Goal: Information Seeking & Learning: Stay updated

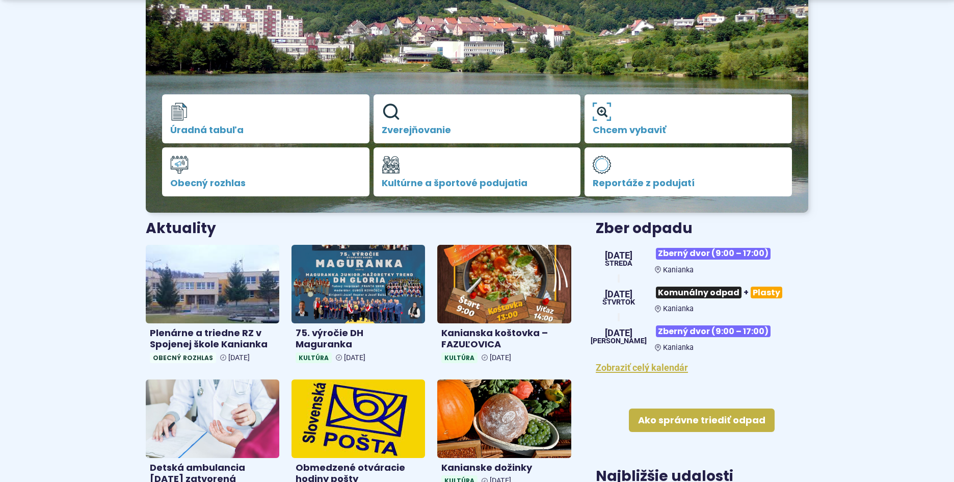
scroll to position [255, 0]
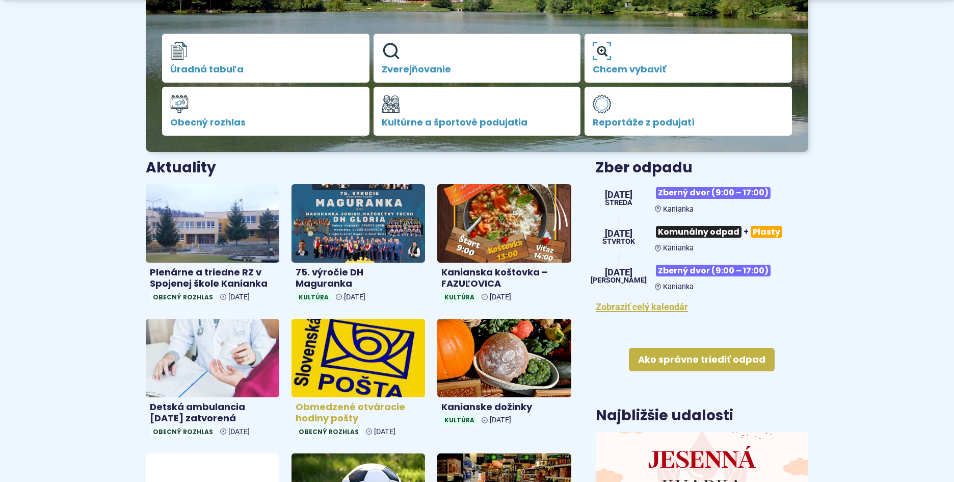
click at [314, 411] on h4 "Obmedzené otváracie hodiny pošty" at bounding box center [358, 412] width 125 height 23
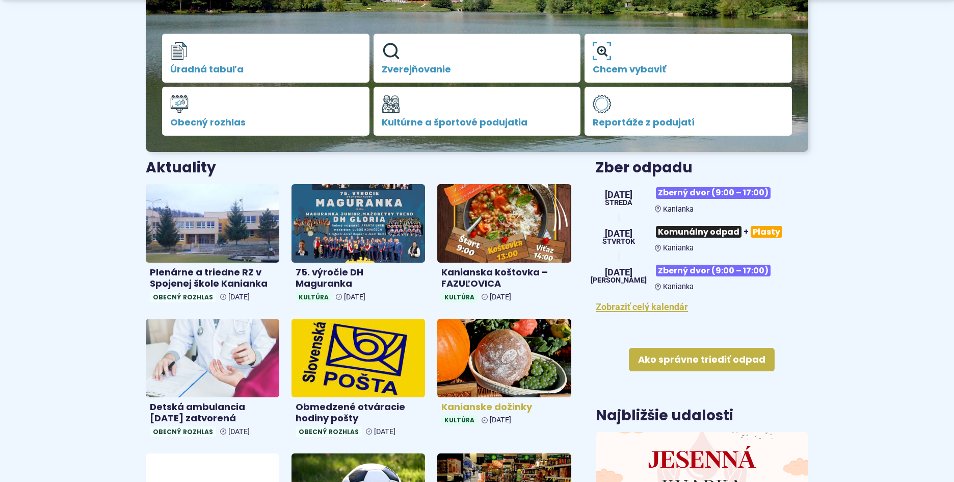
click at [497, 406] on h4 "Kanianske dožinky" at bounding box center [504, 407] width 125 height 12
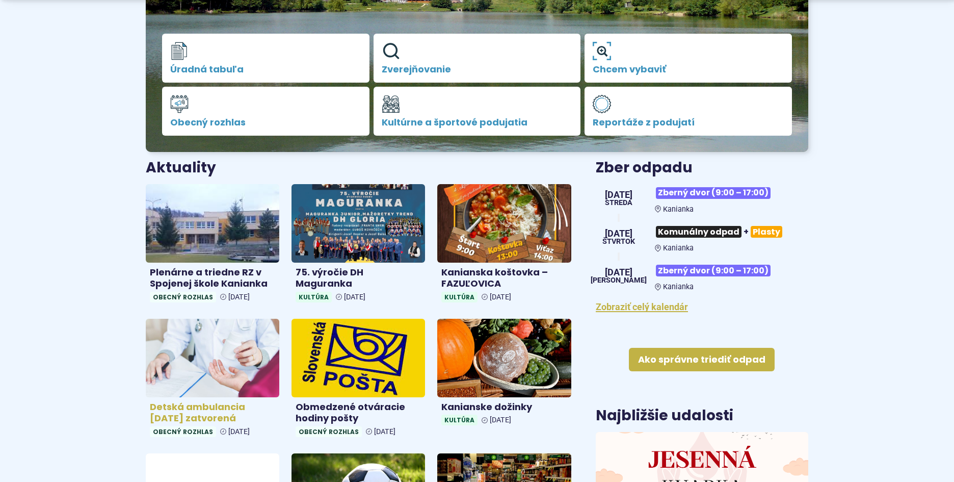
click at [199, 402] on h4 "Detská ambulancia 26.9.2025 zatvorená" at bounding box center [212, 412] width 125 height 23
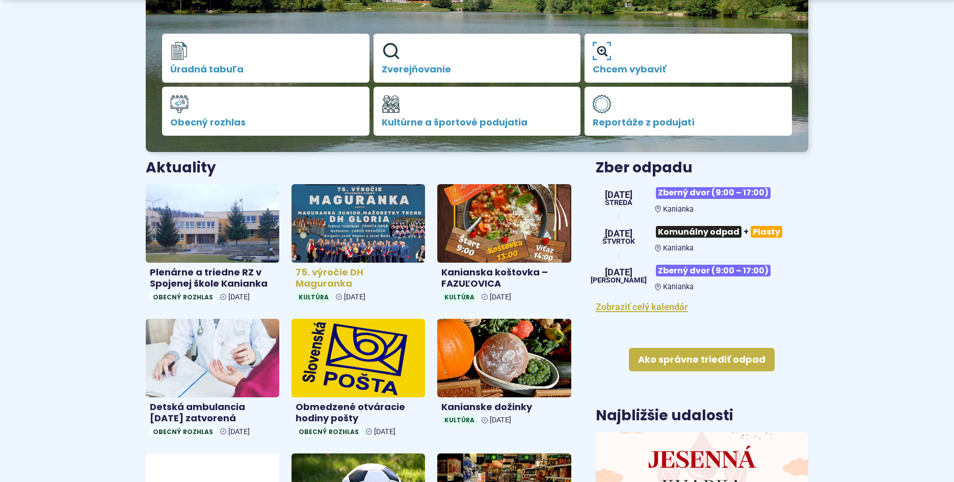
click at [359, 262] on img at bounding box center [359, 223] width 154 height 90
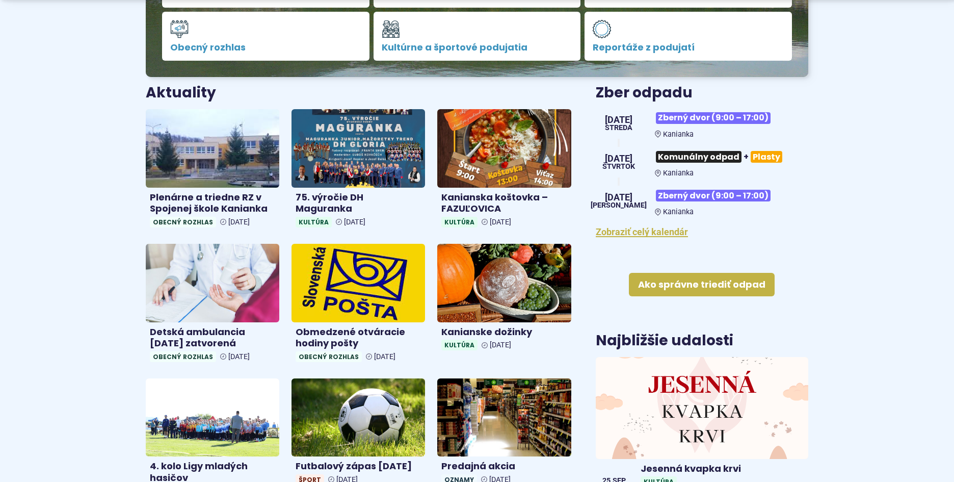
scroll to position [357, 0]
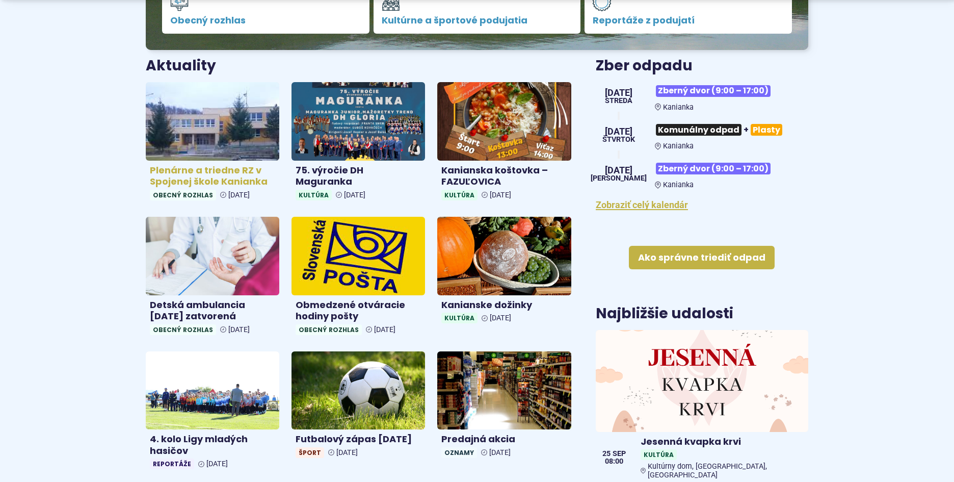
click at [227, 173] on h4 "Plenárne a triedne RZ v Spojenej škole Kanianka" at bounding box center [212, 176] width 125 height 23
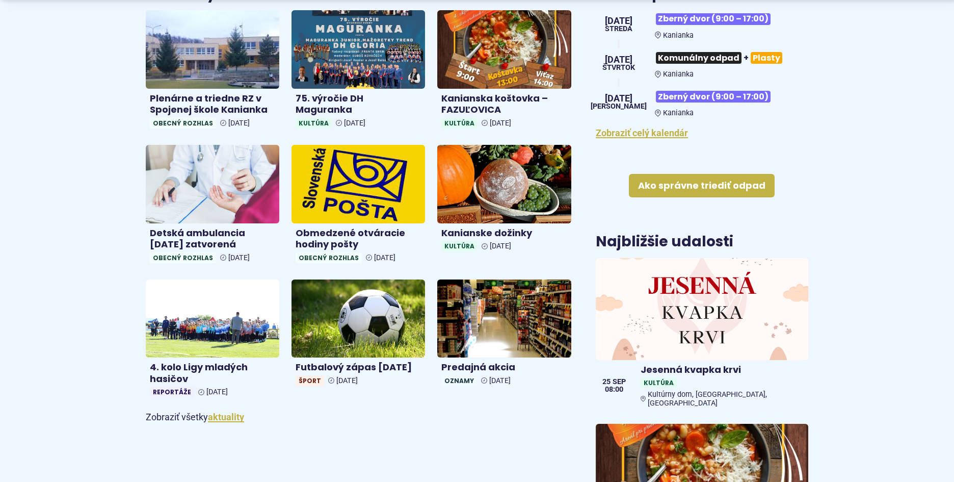
scroll to position [459, 0]
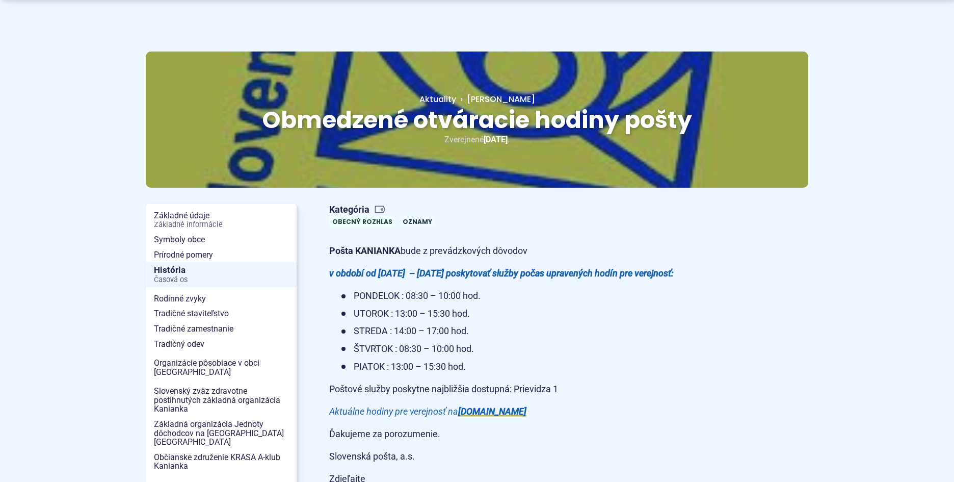
scroll to position [102, 0]
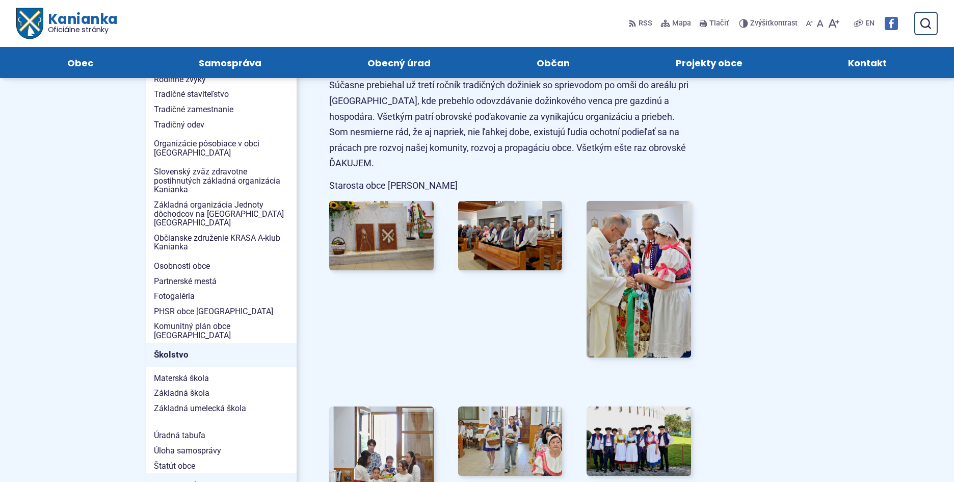
scroll to position [255, 0]
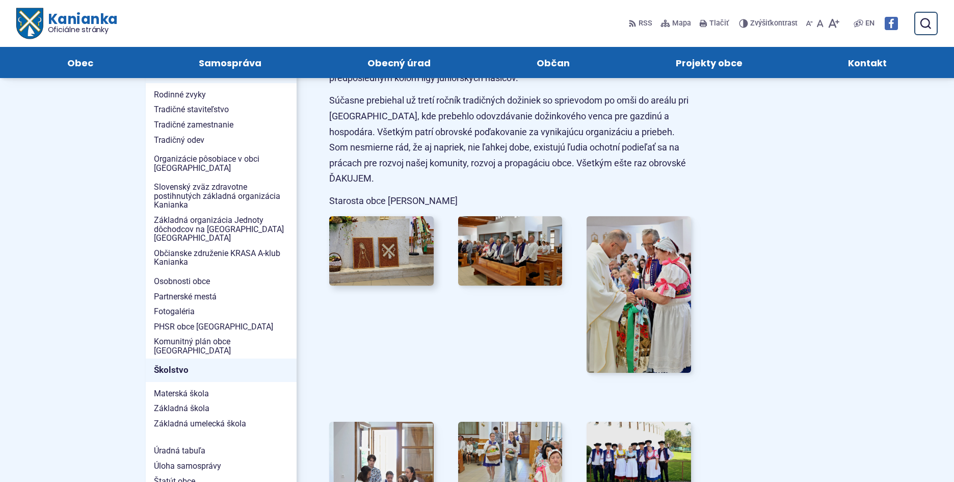
click at [394, 241] on img at bounding box center [381, 251] width 115 height 76
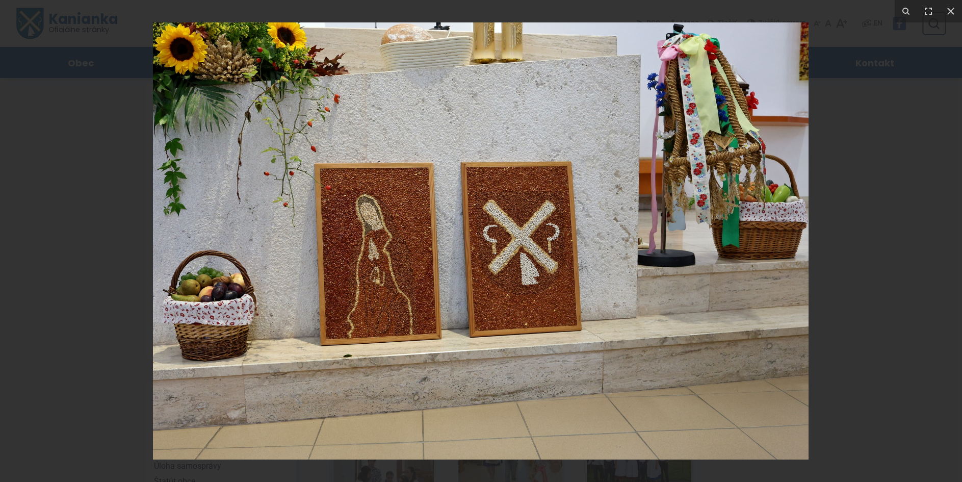
click at [739, 287] on img at bounding box center [481, 240] width 656 height 437
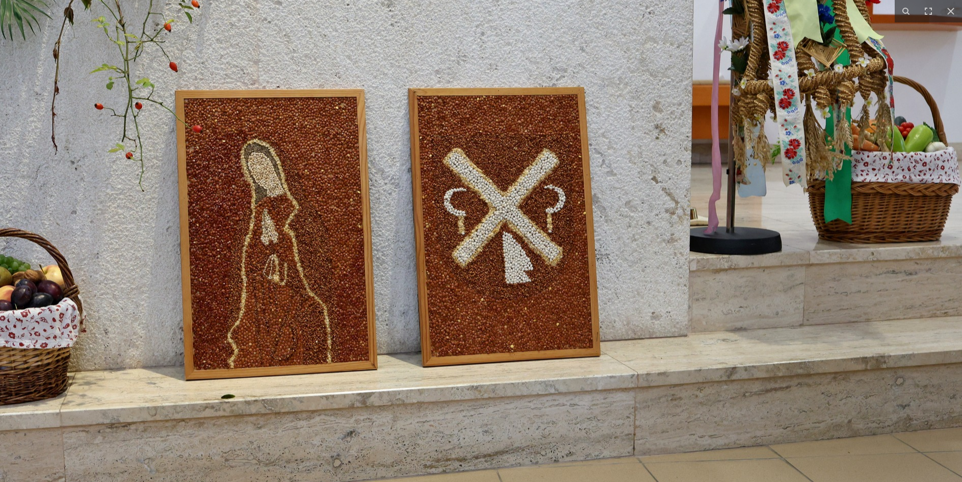
click at [738, 289] on img at bounding box center [440, 213] width 1044 height 696
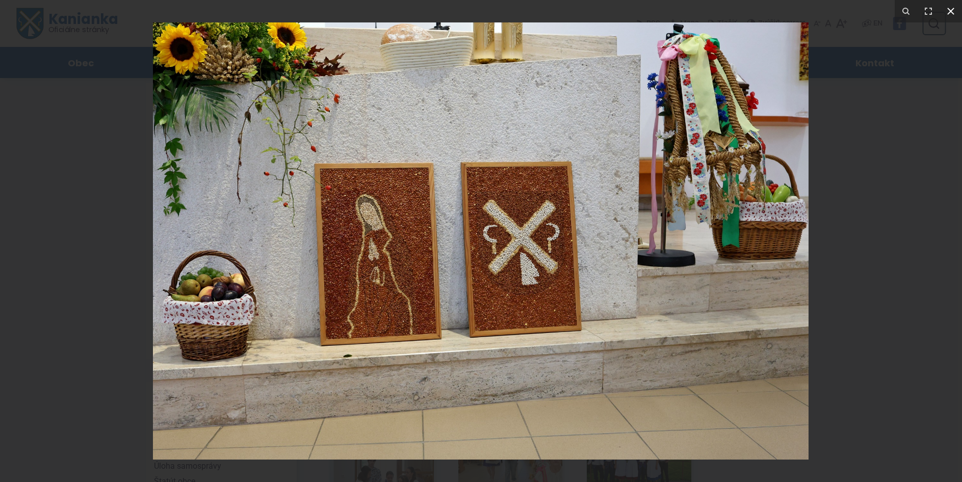
click at [952, 10] on icon at bounding box center [950, 11] width 7 height 7
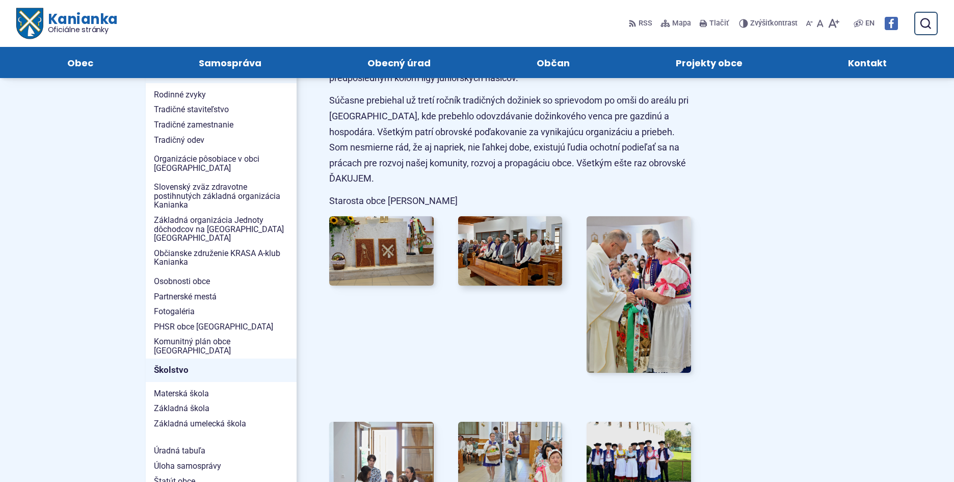
click at [513, 250] on img at bounding box center [510, 251] width 115 height 76
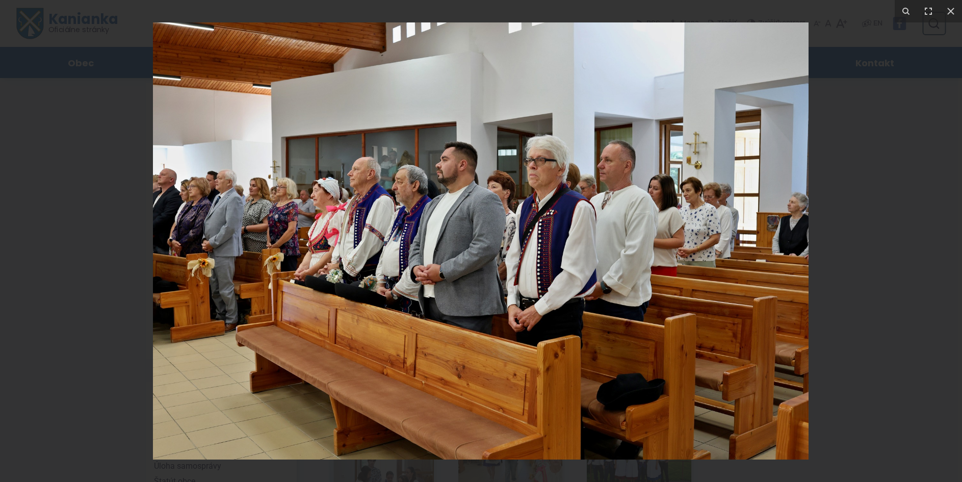
click at [199, 184] on img at bounding box center [481, 240] width 656 height 437
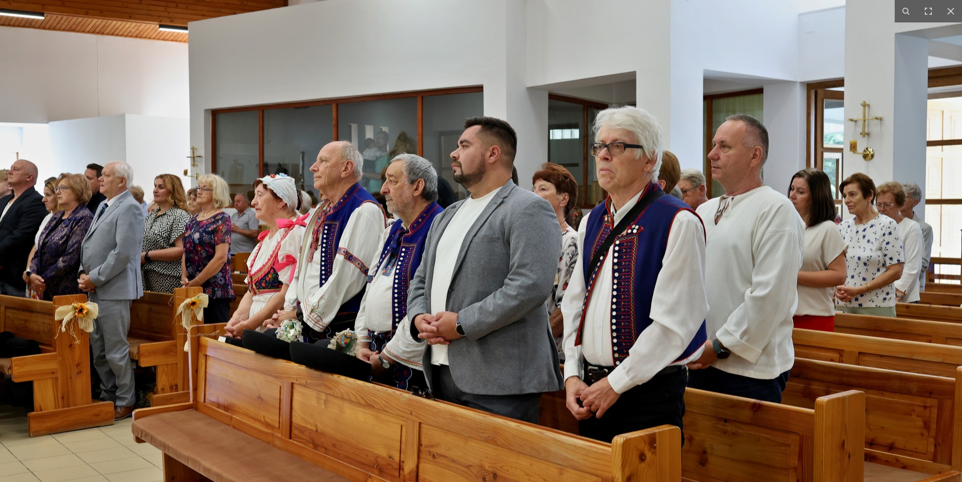
click at [591, 262] on img at bounding box center [522, 275] width 1044 height 696
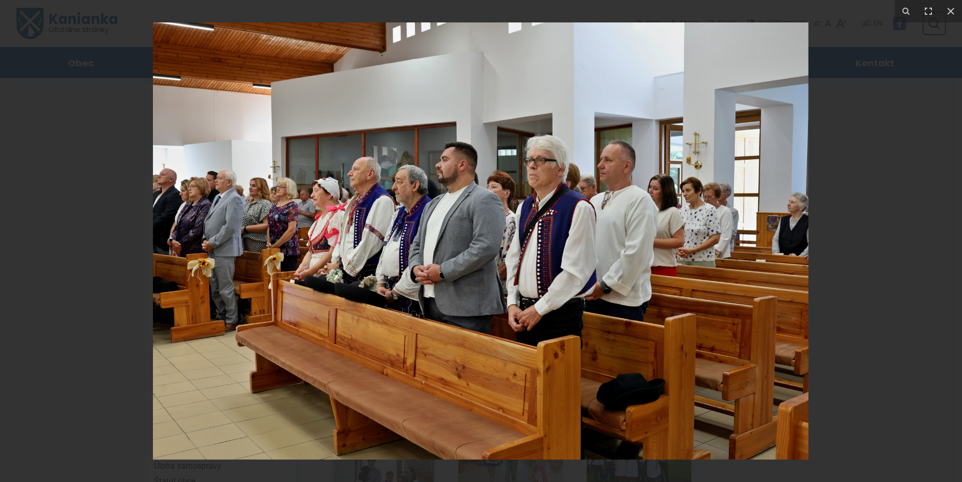
click at [591, 262] on img at bounding box center [481, 240] width 656 height 437
click at [950, 8] on icon at bounding box center [951, 11] width 12 height 12
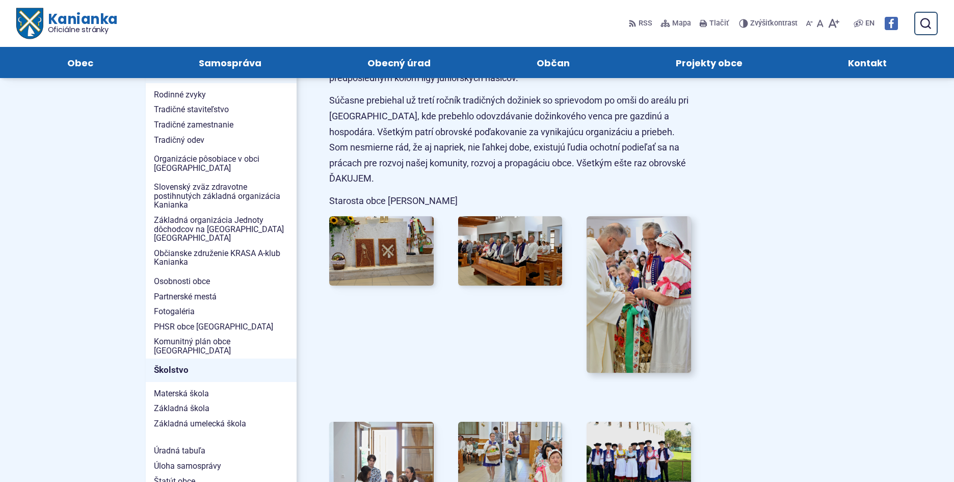
click at [624, 269] on img at bounding box center [639, 294] width 115 height 172
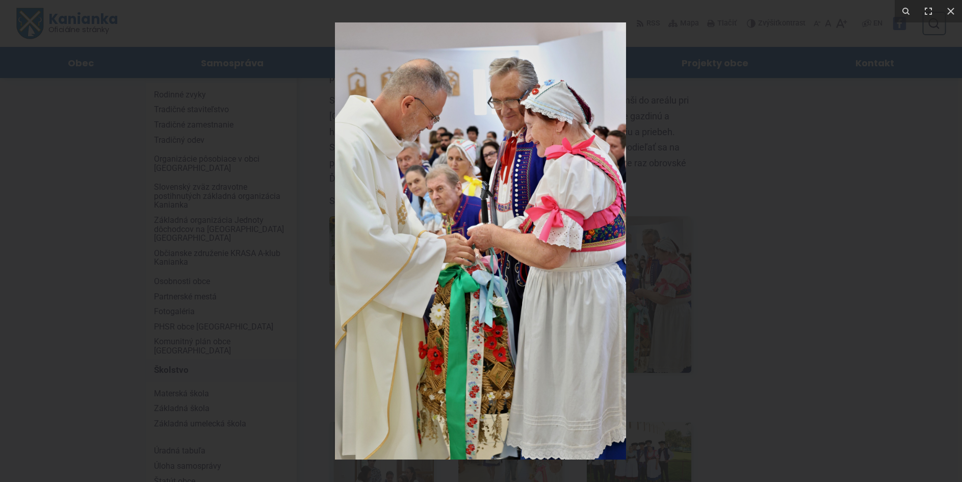
click at [812, 189] on div at bounding box center [481, 241] width 962 height 482
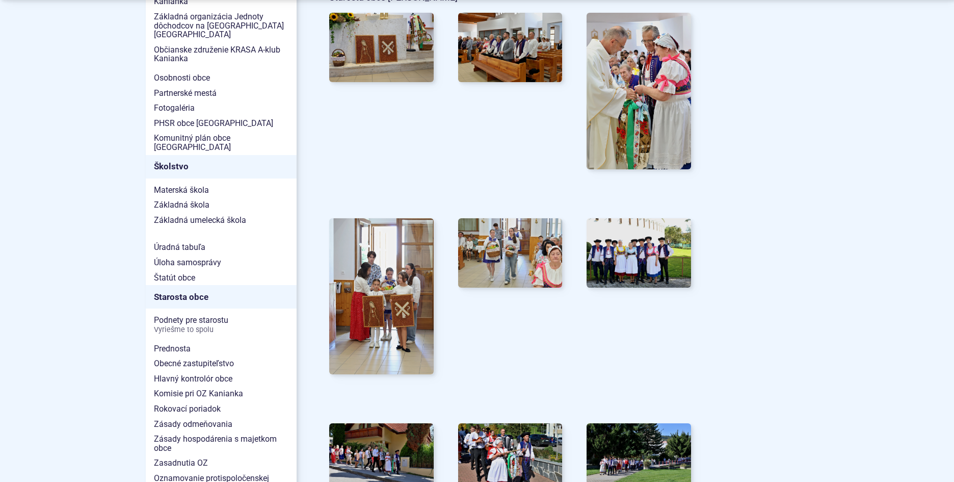
scroll to position [459, 0]
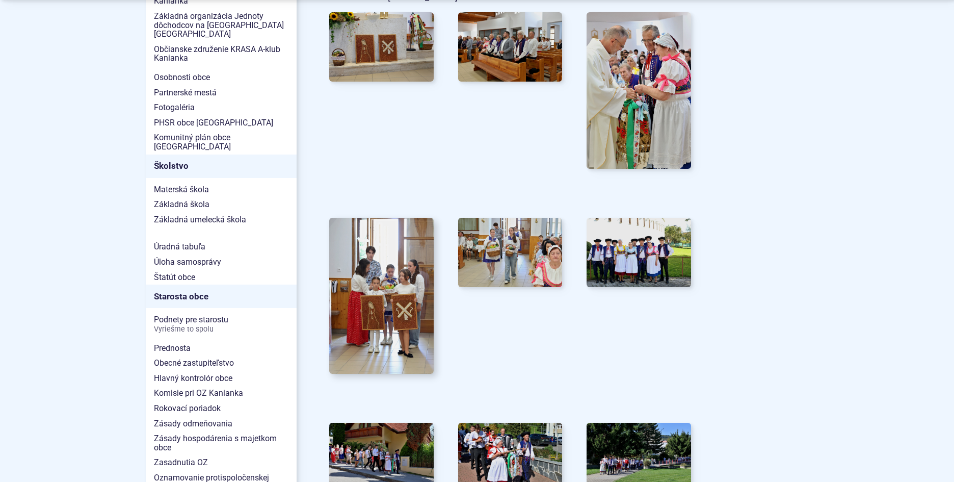
click at [384, 273] on img at bounding box center [381, 296] width 115 height 172
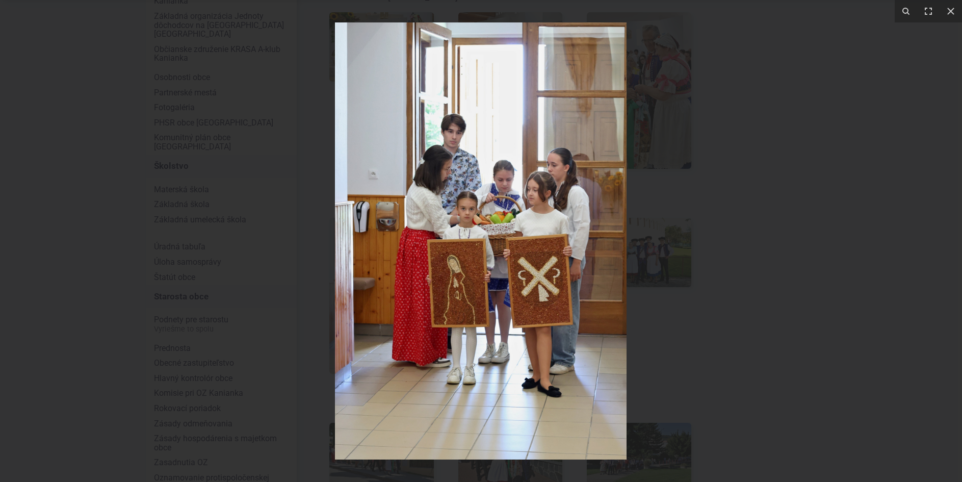
click at [825, 143] on div at bounding box center [481, 241] width 962 height 482
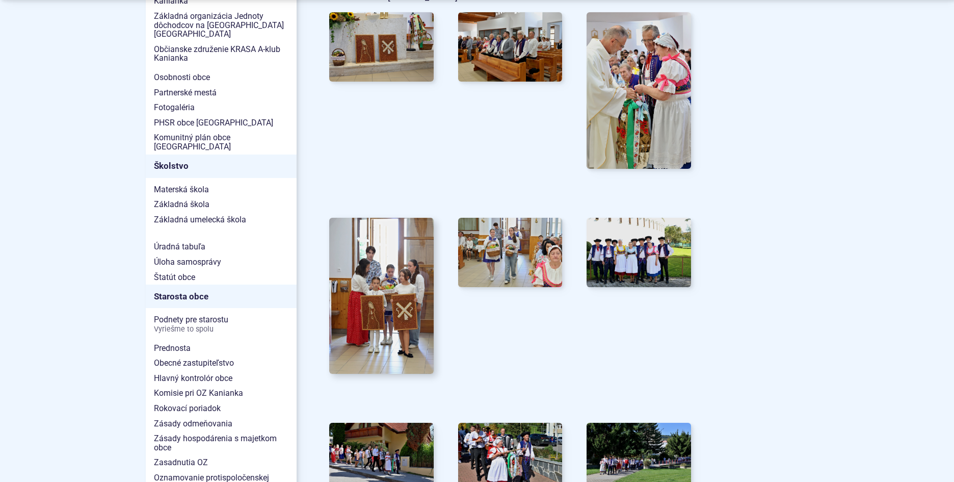
click at [362, 259] on img at bounding box center [381, 296] width 115 height 172
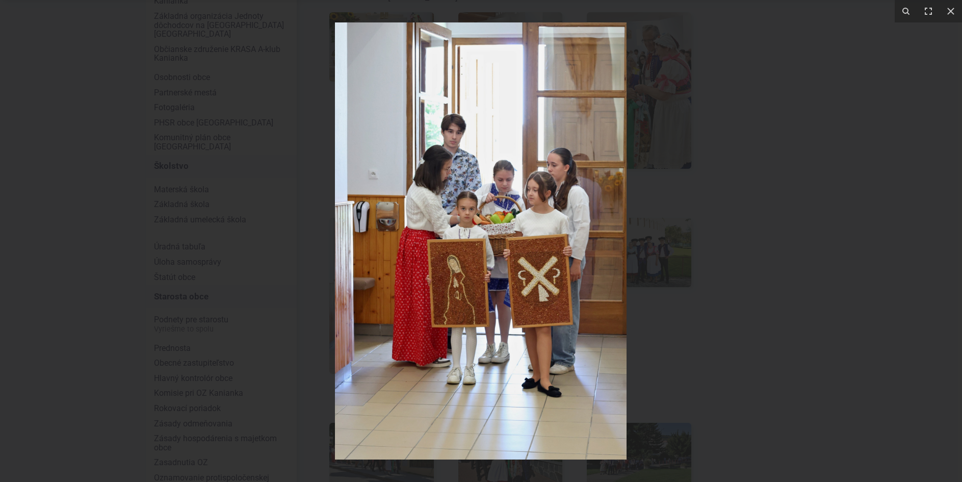
click at [505, 184] on img at bounding box center [481, 240] width 292 height 437
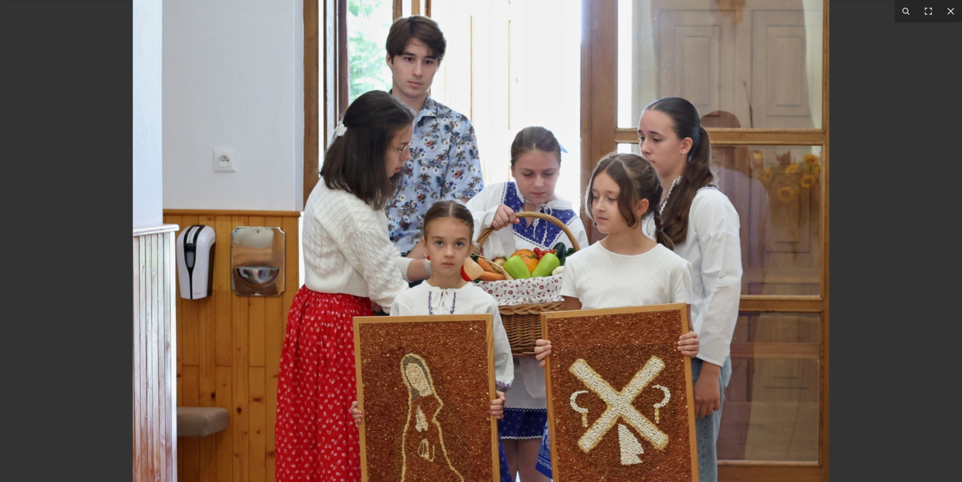
click at [505, 184] on img at bounding box center [481, 320] width 696 height 1044
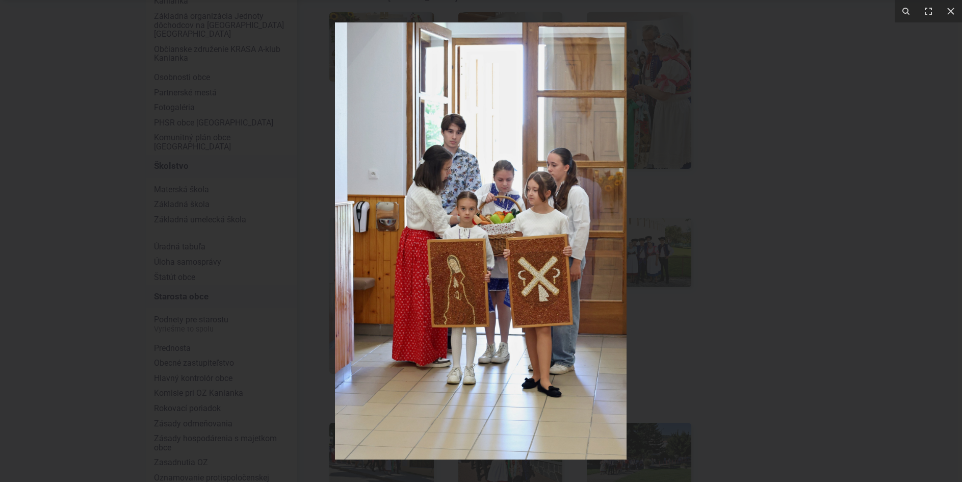
click at [756, 195] on div at bounding box center [481, 241] width 962 height 482
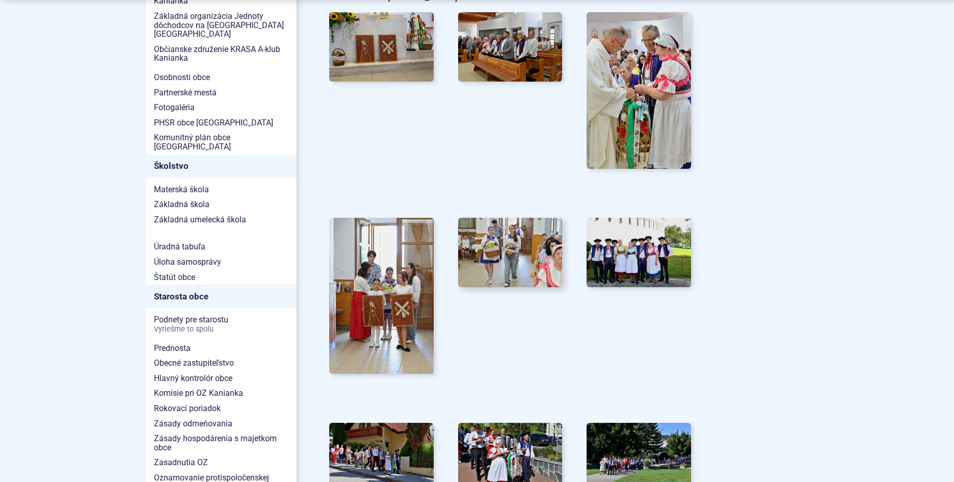
click at [497, 248] on img at bounding box center [510, 252] width 115 height 76
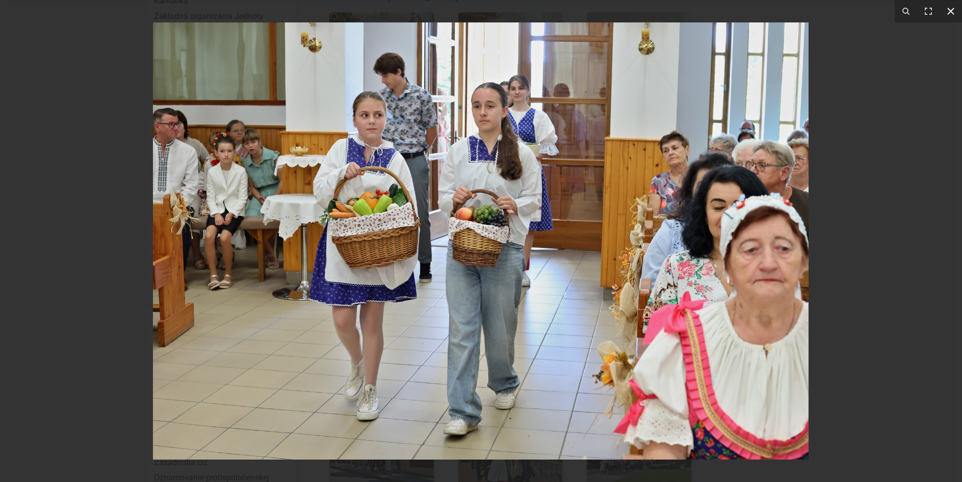
click at [947, 10] on icon at bounding box center [951, 11] width 12 height 12
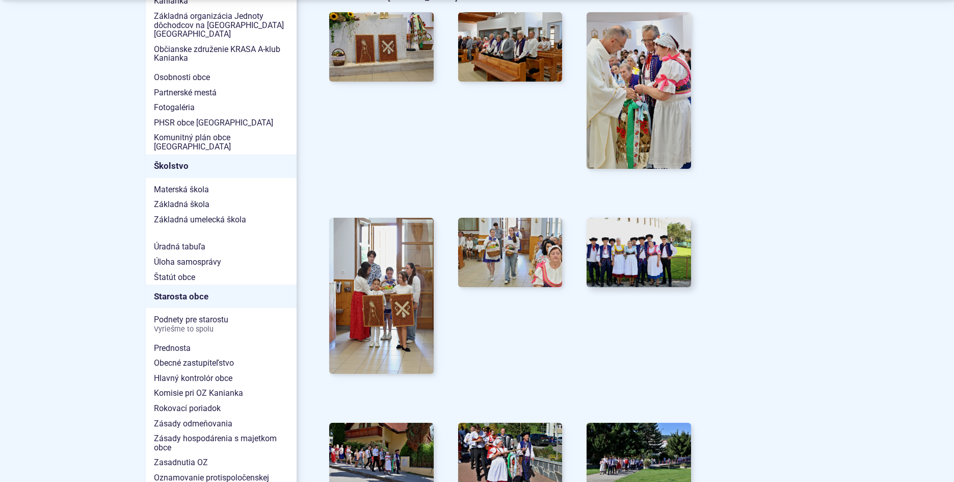
click at [632, 238] on img at bounding box center [639, 252] width 115 height 76
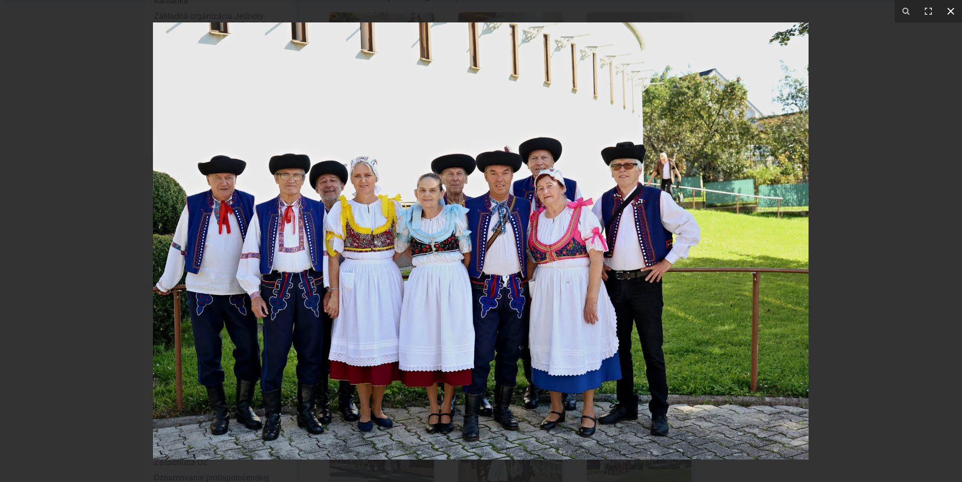
click at [946, 11] on icon at bounding box center [951, 11] width 12 height 12
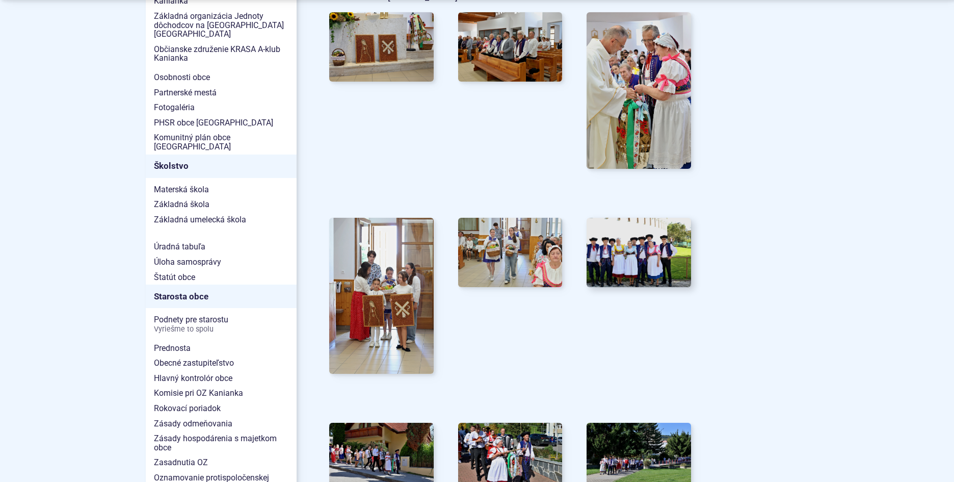
click at [669, 235] on img at bounding box center [639, 252] width 115 height 76
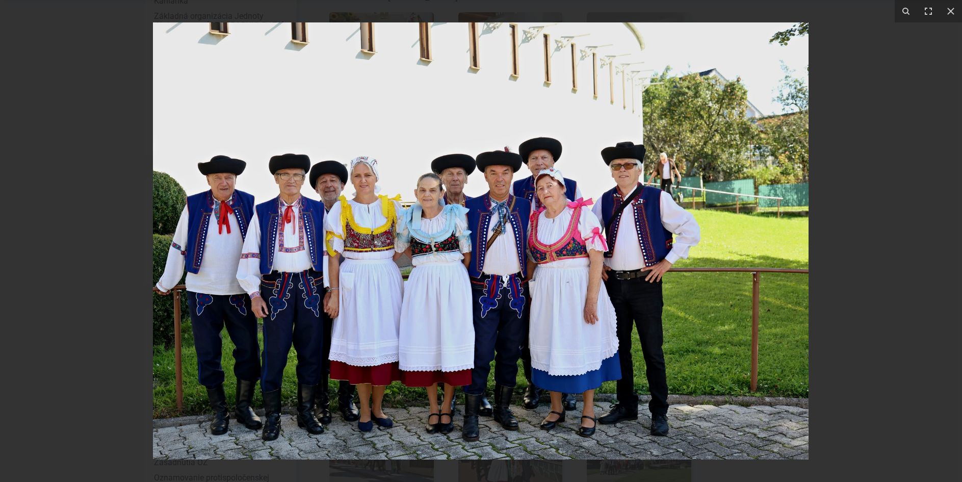
click at [666, 185] on img at bounding box center [481, 240] width 656 height 437
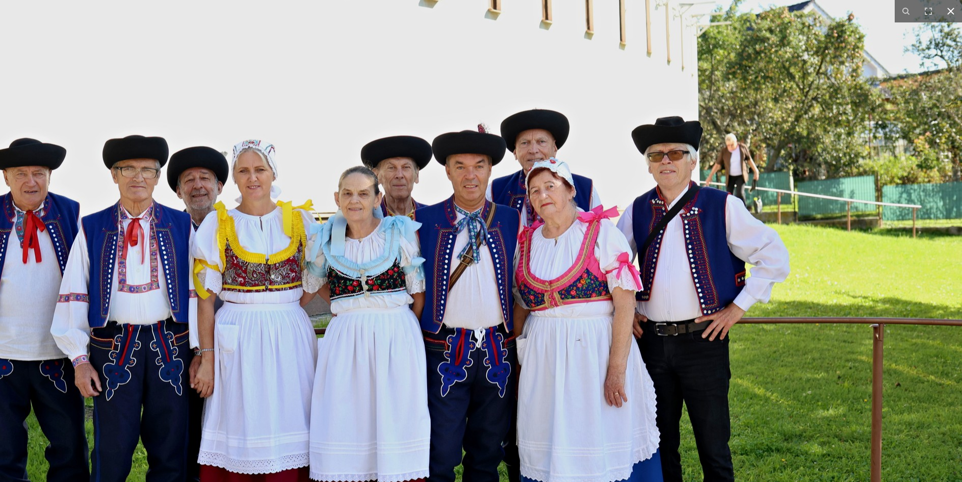
click at [949, 14] on icon at bounding box center [951, 11] width 12 height 12
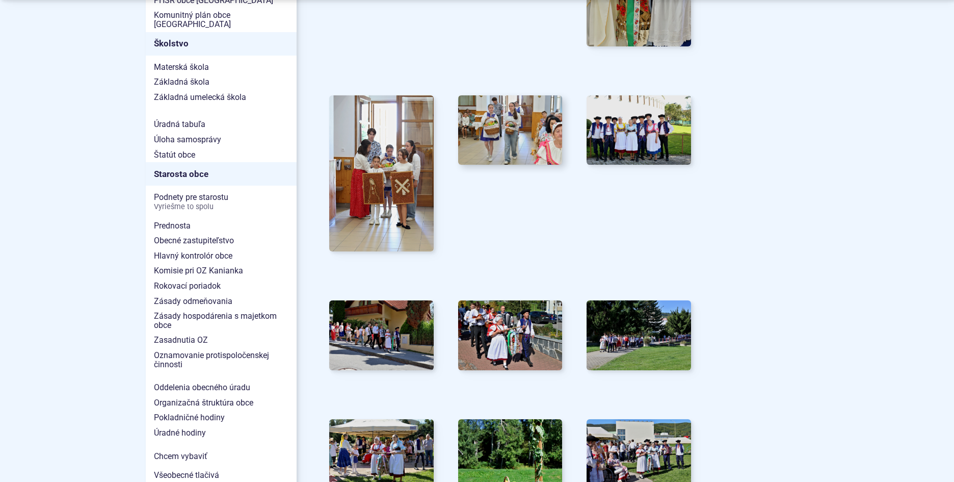
scroll to position [612, 0]
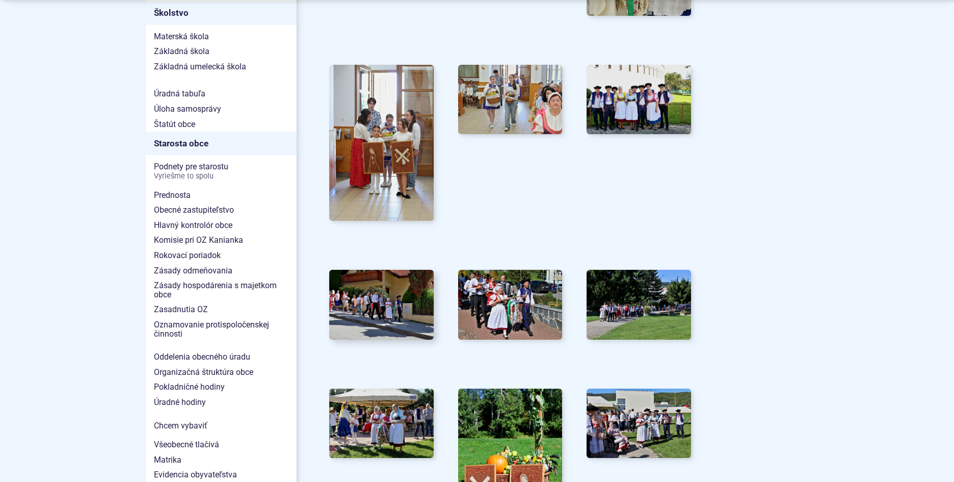
click at [386, 304] on img at bounding box center [381, 305] width 115 height 76
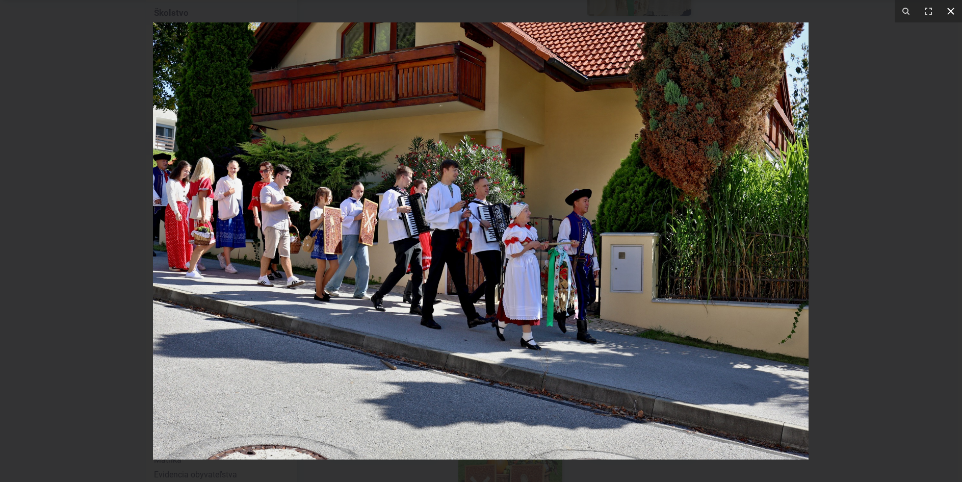
click at [954, 8] on icon at bounding box center [951, 11] width 12 height 12
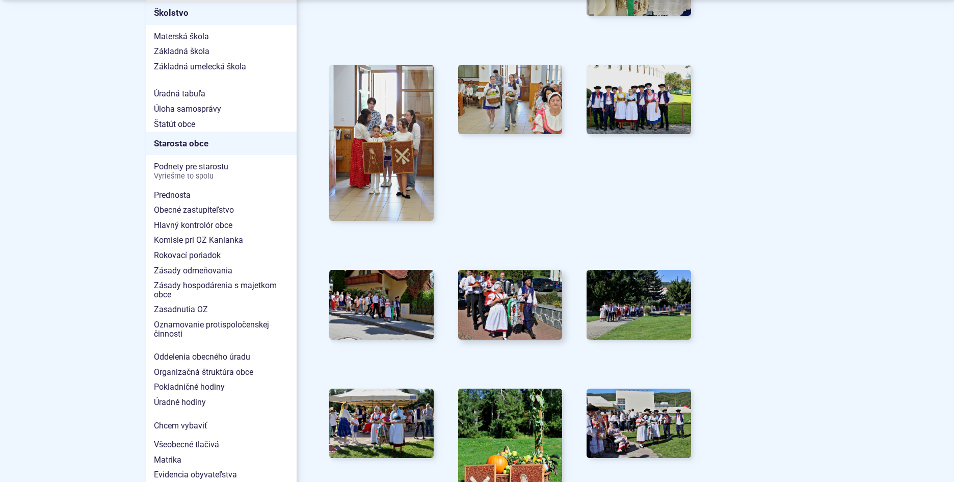
click at [523, 296] on img at bounding box center [510, 305] width 115 height 76
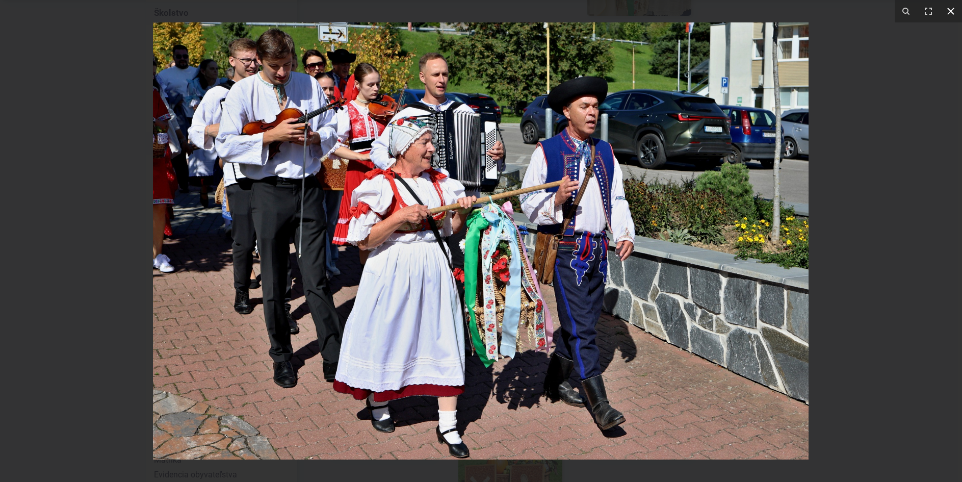
click at [952, 10] on icon at bounding box center [950, 11] width 7 height 7
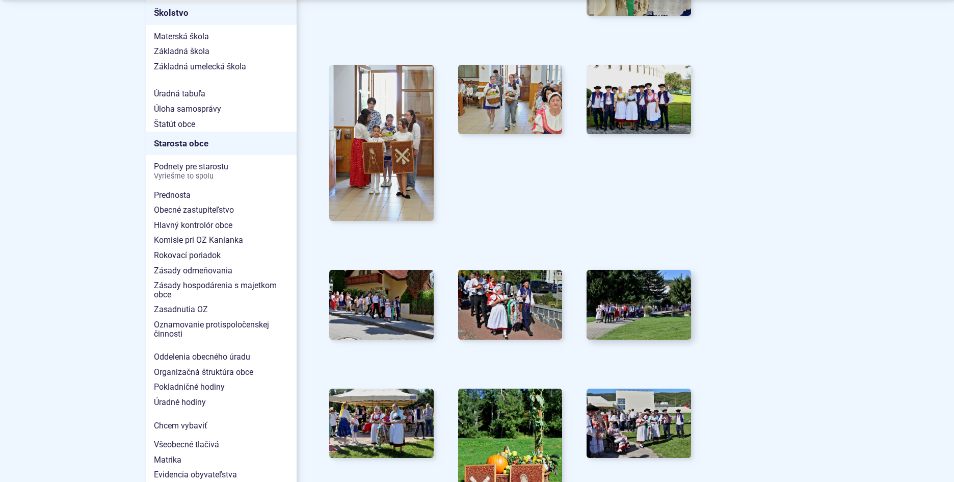
click at [630, 297] on img at bounding box center [639, 305] width 115 height 76
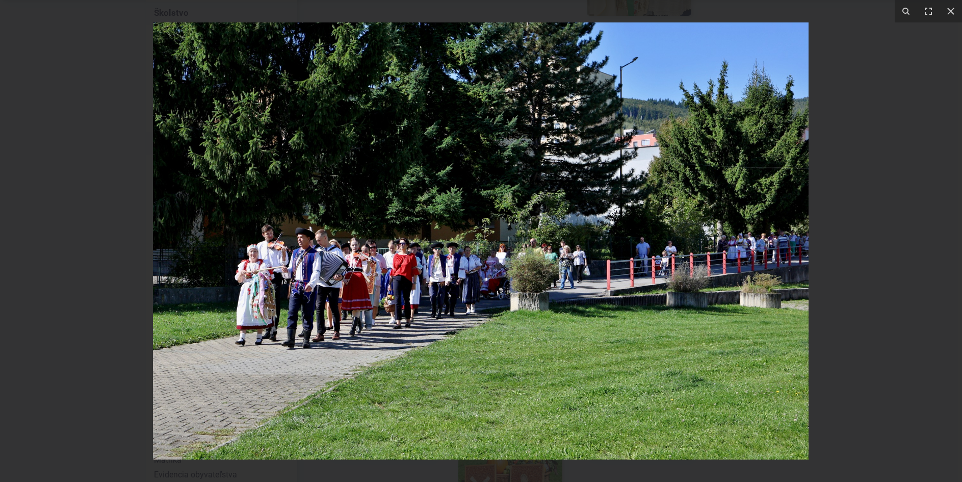
click at [783, 179] on img at bounding box center [481, 240] width 656 height 437
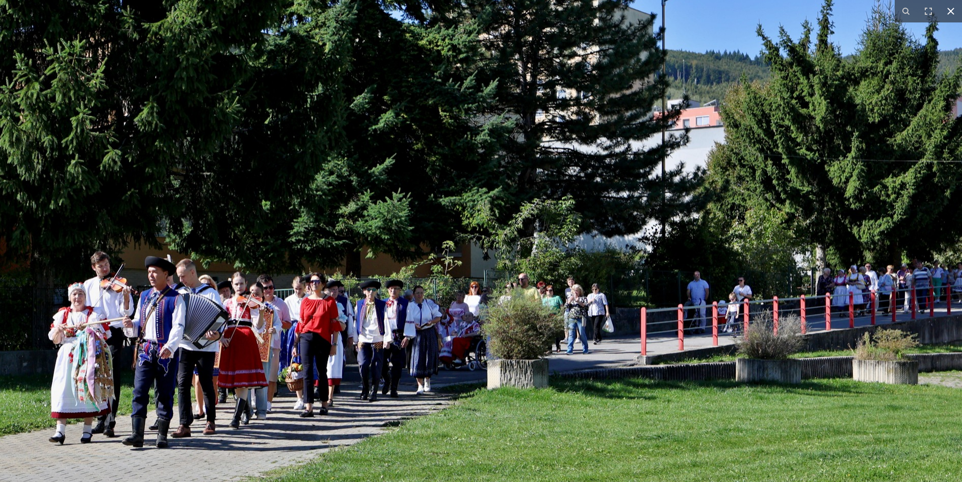
click at [950, 13] on icon at bounding box center [950, 11] width 7 height 7
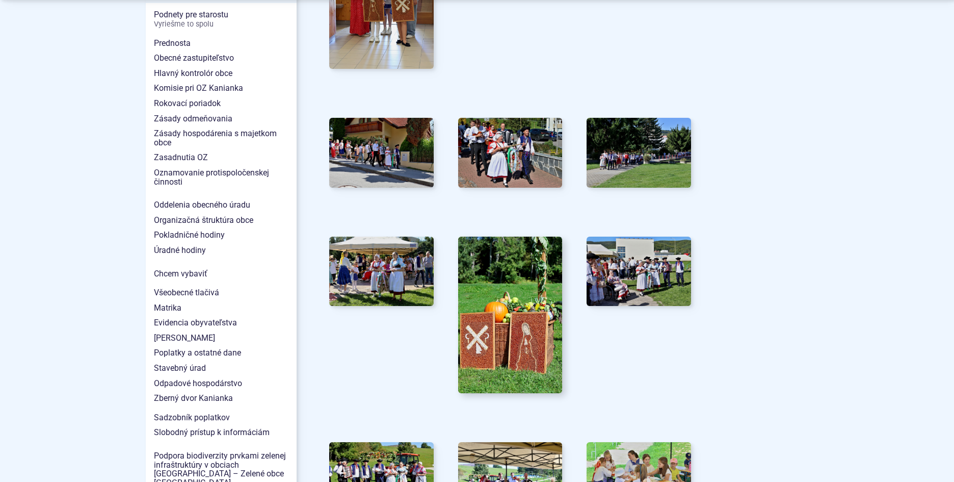
scroll to position [765, 0]
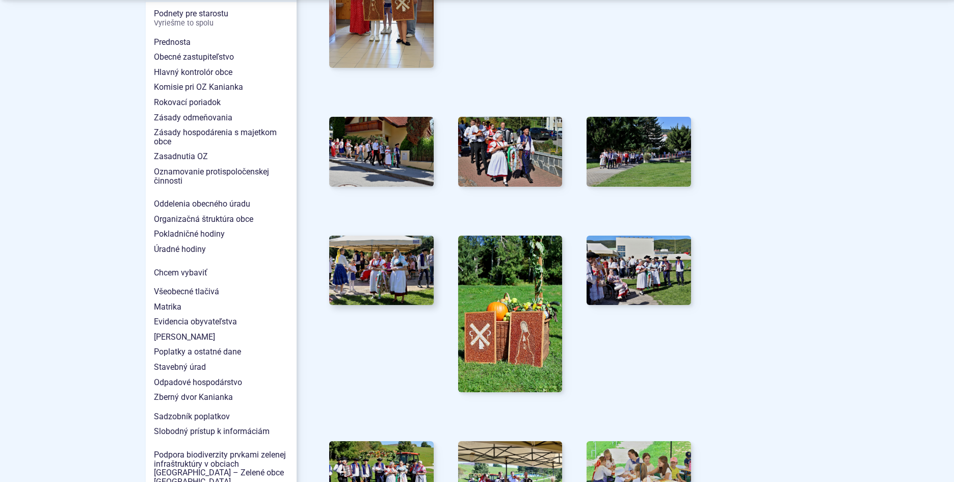
click at [391, 263] on img at bounding box center [381, 270] width 115 height 76
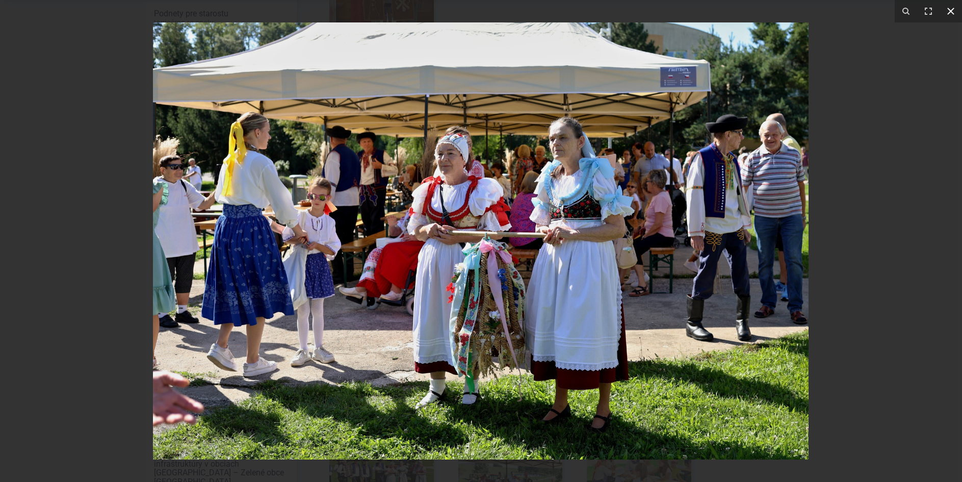
click at [952, 9] on icon at bounding box center [951, 11] width 12 height 12
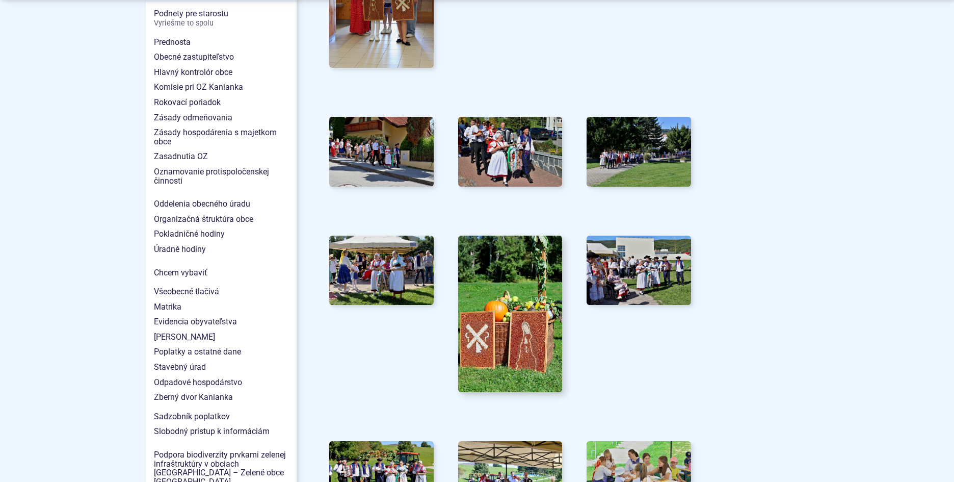
click at [541, 271] on img at bounding box center [510, 313] width 115 height 172
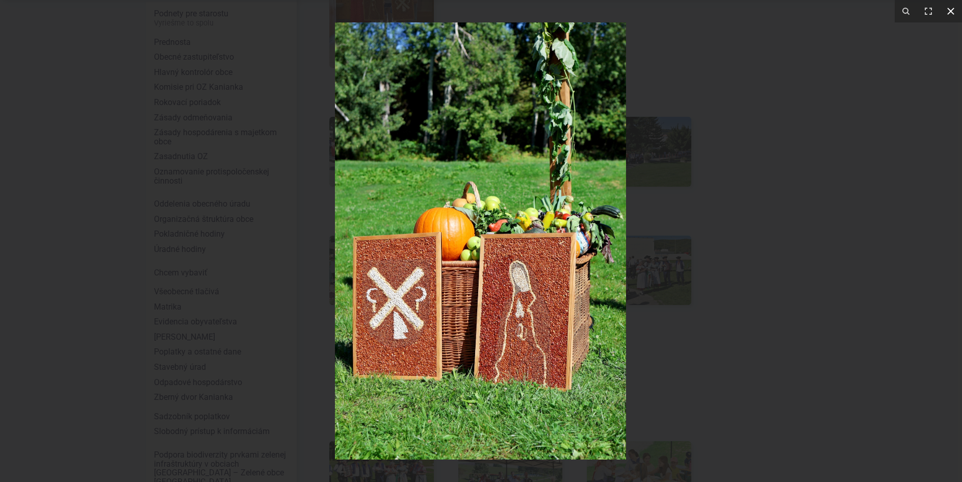
click at [954, 8] on button at bounding box center [951, 11] width 22 height 22
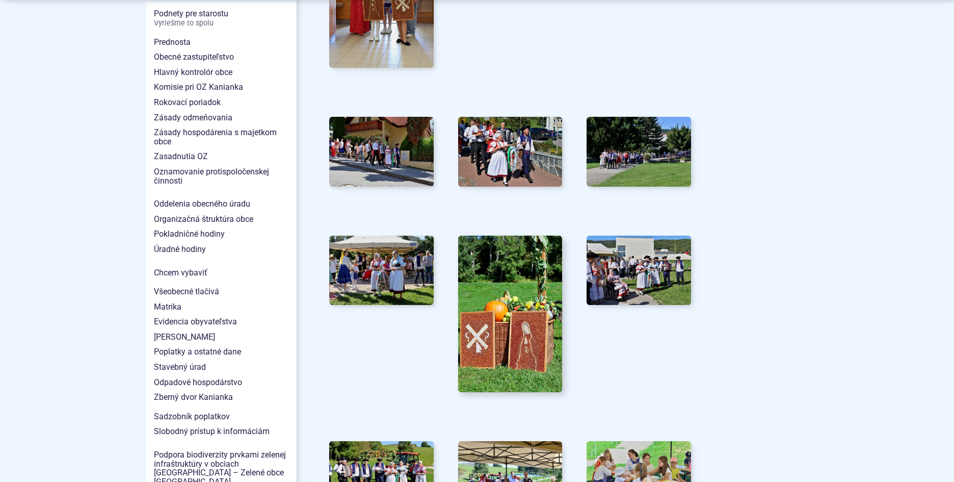
click at [498, 291] on img at bounding box center [510, 313] width 115 height 172
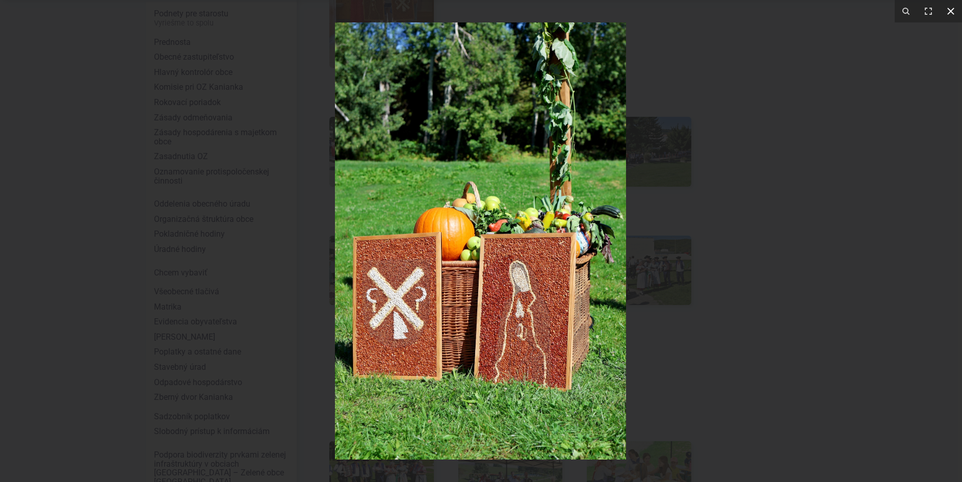
click at [947, 12] on icon at bounding box center [951, 11] width 12 height 12
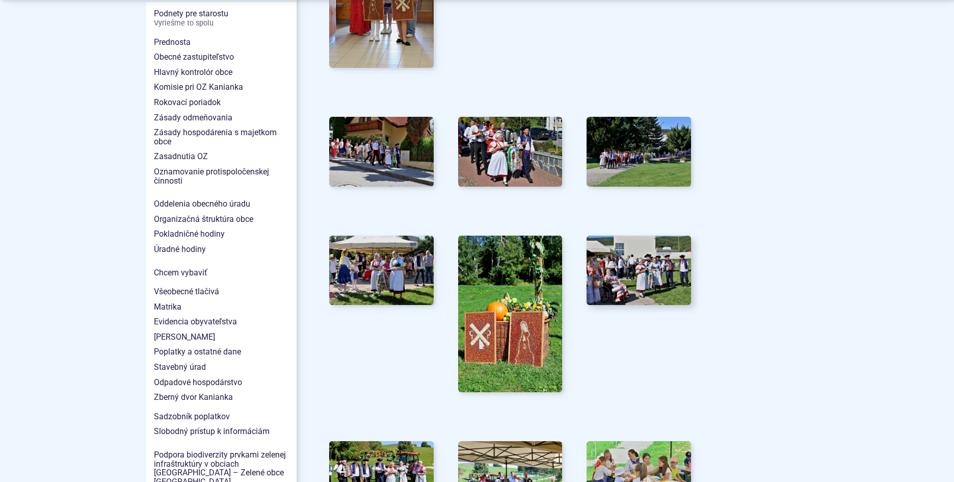
click at [648, 266] on img at bounding box center [639, 270] width 115 height 76
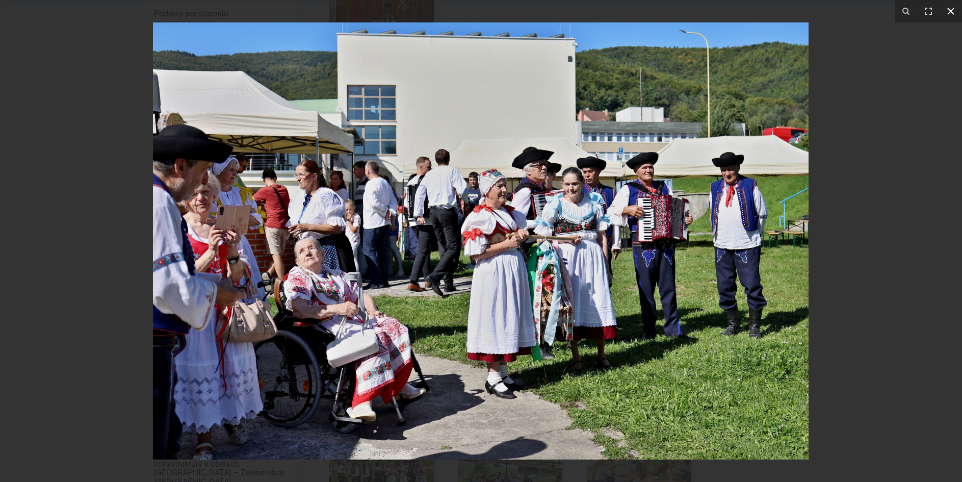
click at [951, 9] on icon at bounding box center [951, 11] width 12 height 12
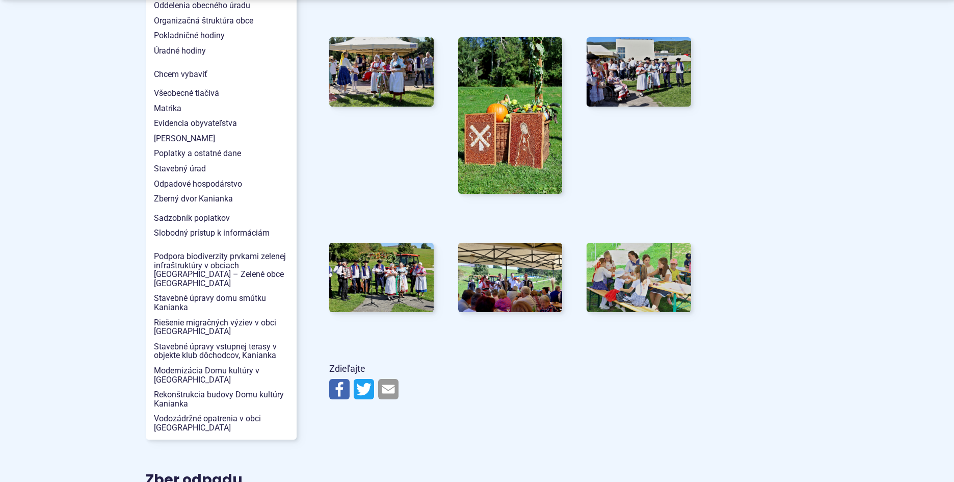
scroll to position [969, 0]
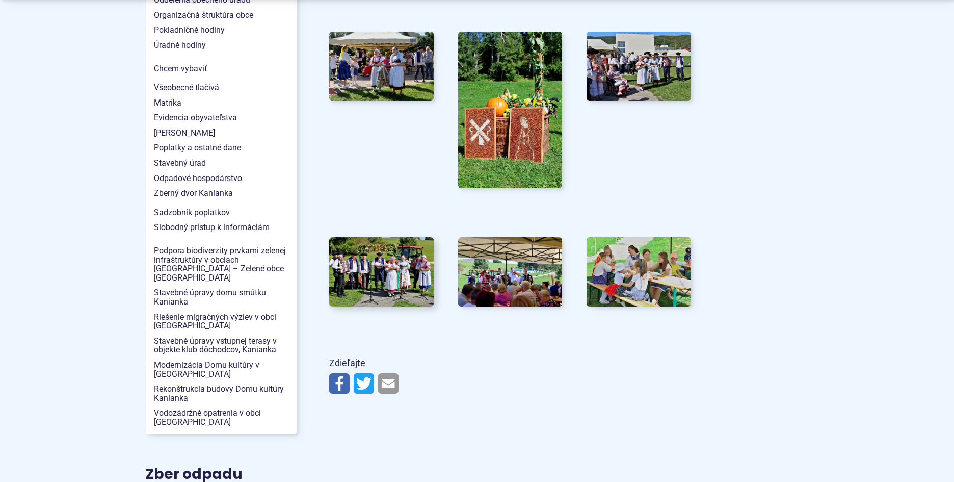
click at [402, 263] on img at bounding box center [381, 272] width 115 height 76
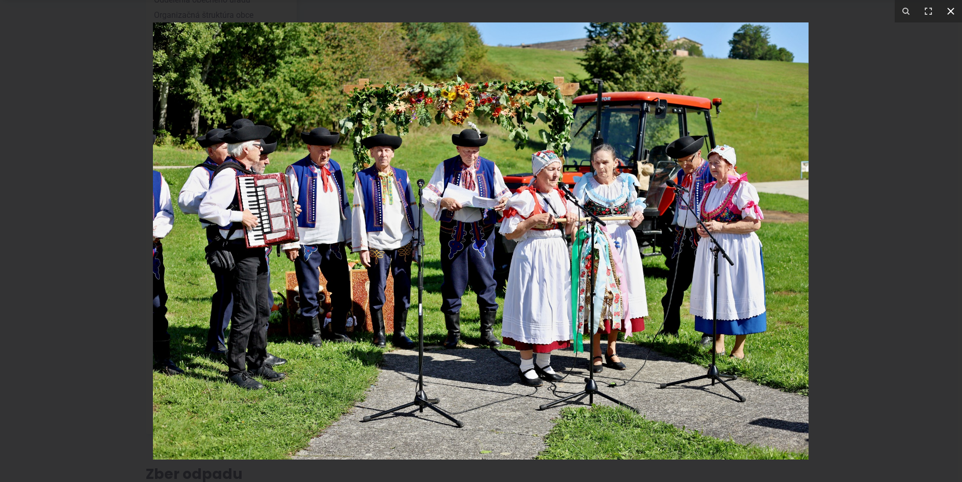
click at [950, 13] on icon at bounding box center [951, 11] width 12 height 12
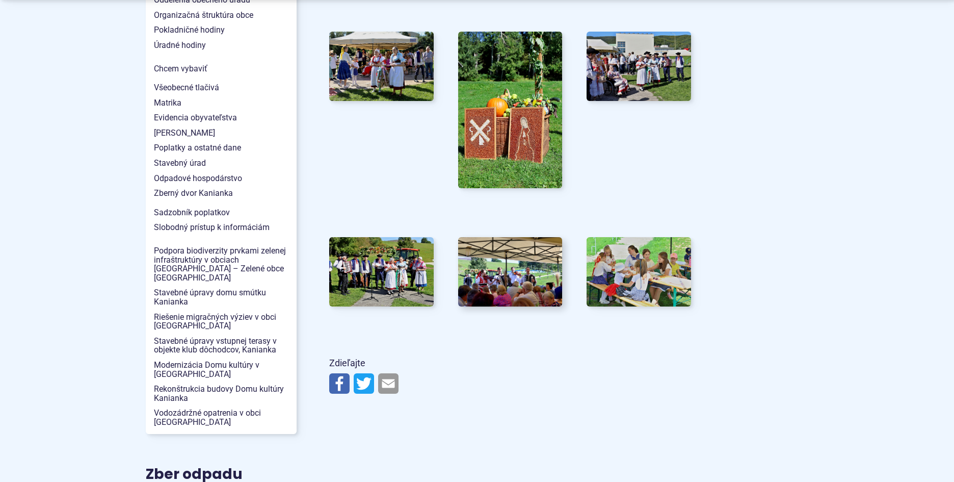
click at [506, 266] on img at bounding box center [510, 272] width 115 height 76
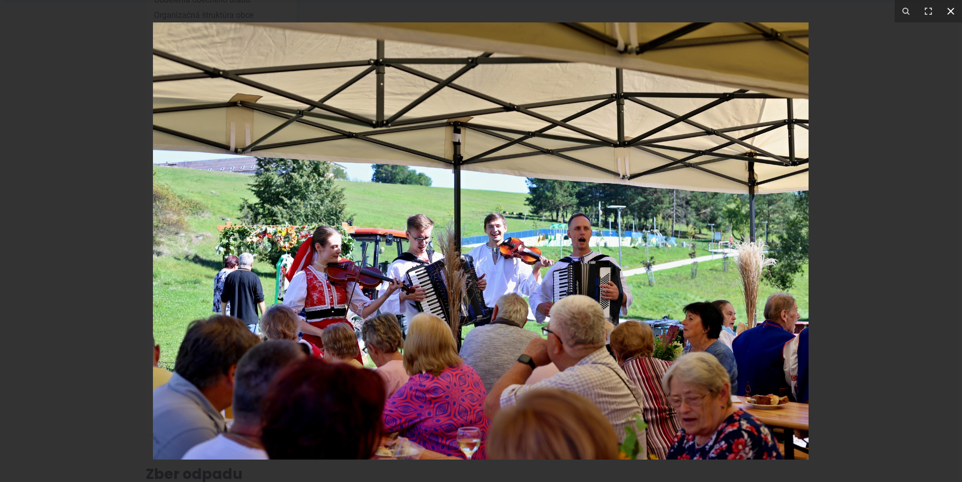
click at [951, 8] on icon at bounding box center [951, 11] width 12 height 12
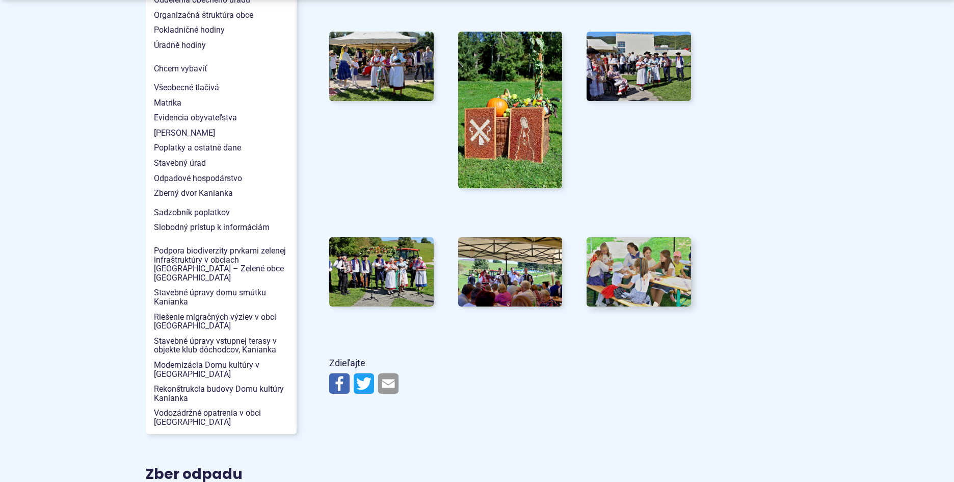
click at [634, 268] on img at bounding box center [639, 272] width 115 height 76
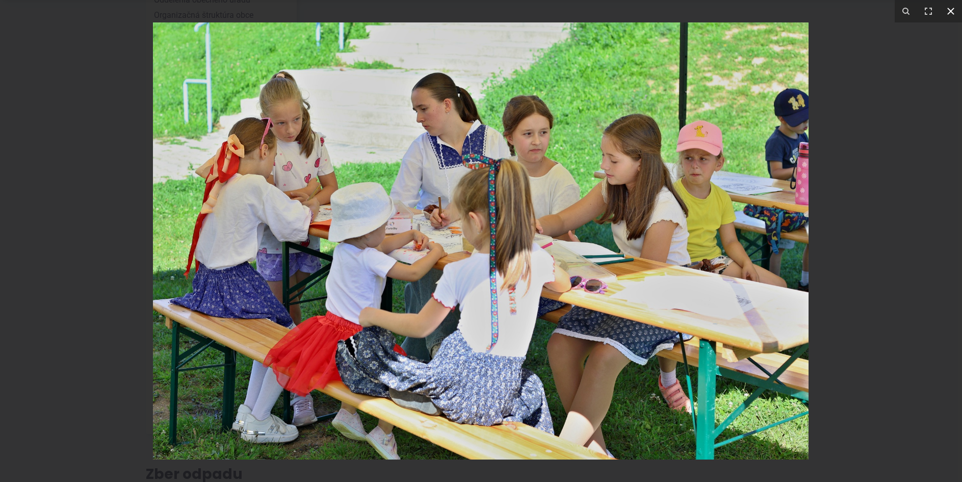
click at [952, 11] on icon at bounding box center [951, 11] width 12 height 12
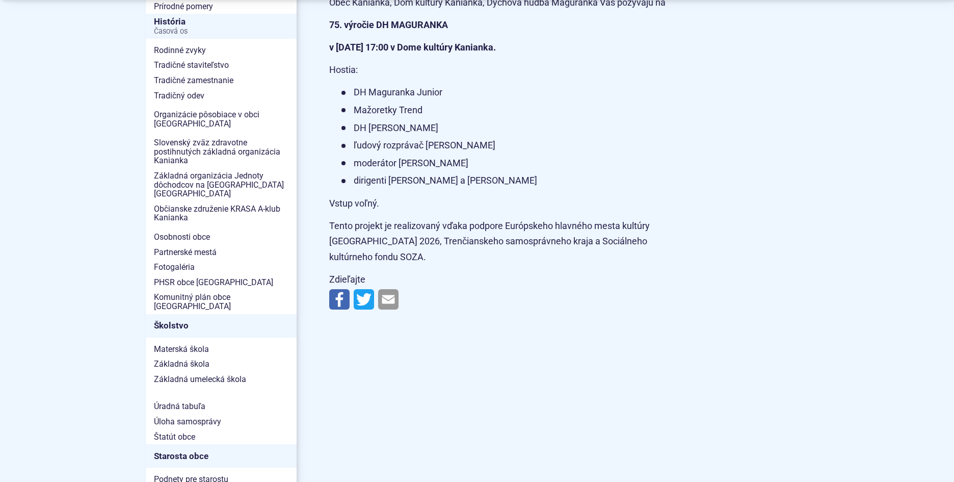
scroll to position [306, 0]
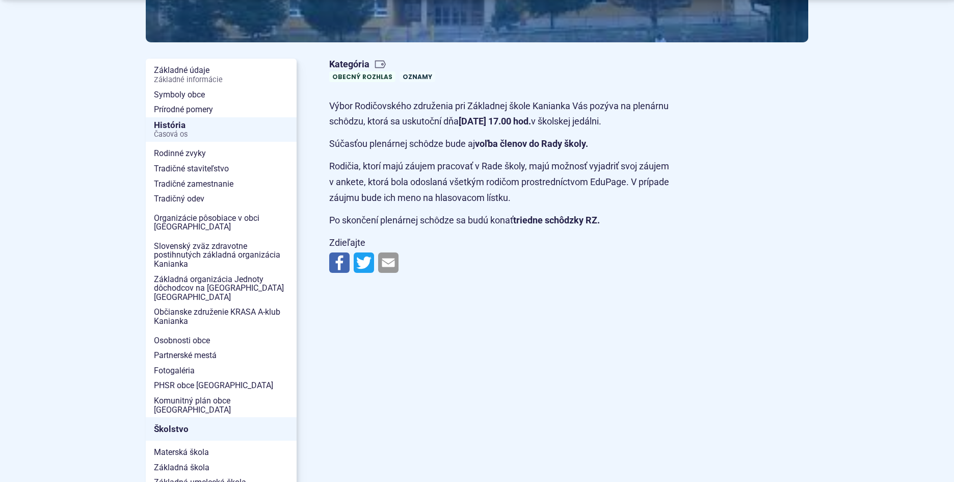
scroll to position [255, 0]
